Goal: Task Accomplishment & Management: Use online tool/utility

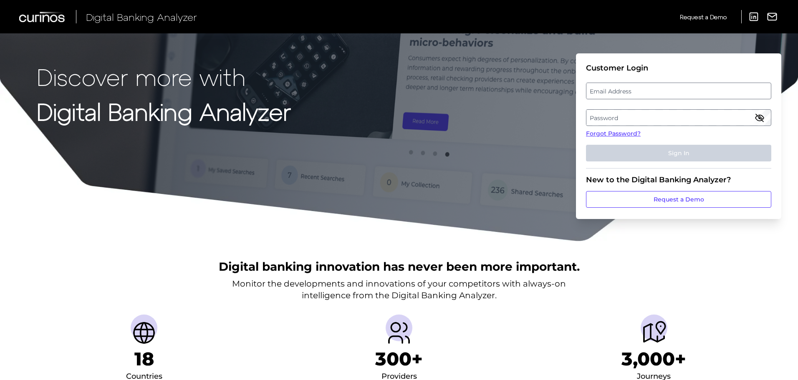
click at [622, 91] on label "Email Address" at bounding box center [679, 90] width 184 height 15
click at [622, 91] on input "email" at bounding box center [678, 91] width 185 height 17
type input "[EMAIL_ADDRESS][PERSON_NAME][DOMAIN_NAME]"
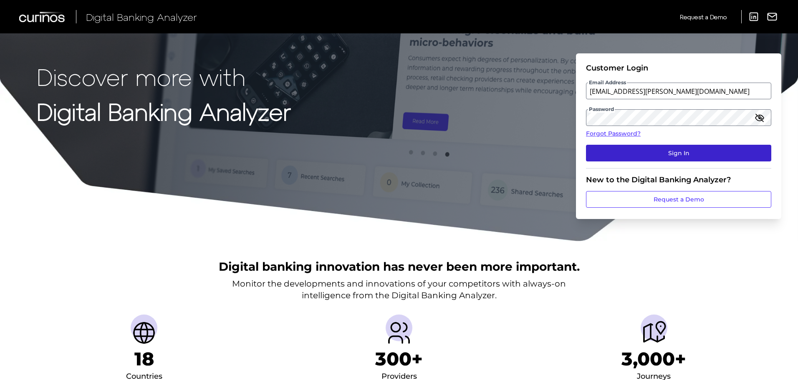
click at [652, 152] on button "Sign In" at bounding box center [678, 153] width 185 height 17
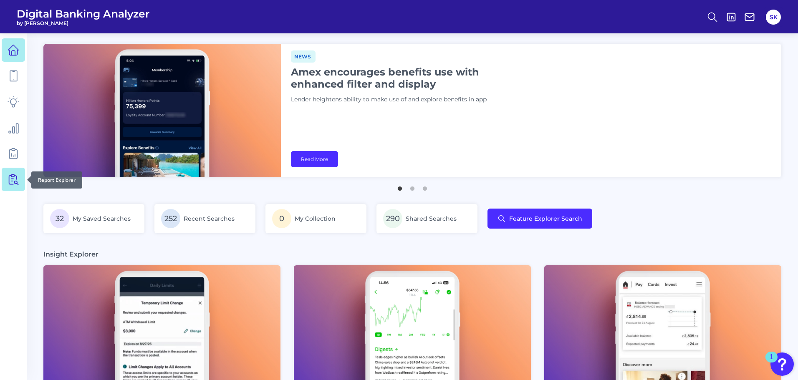
click at [13, 180] on icon at bounding box center [14, 180] width 12 height 12
